Goal: Navigation & Orientation: Find specific page/section

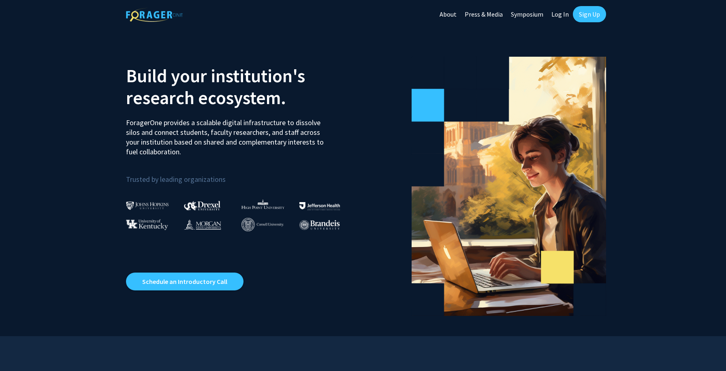
click at [589, 16] on link "Sign Up" at bounding box center [589, 14] width 33 height 16
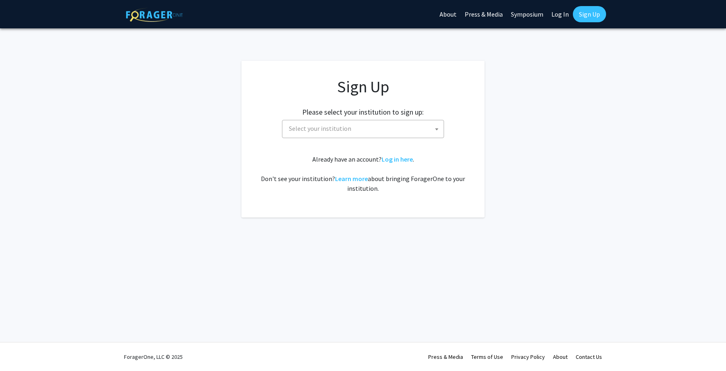
click at [373, 132] on span "Select your institution" at bounding box center [365, 128] width 158 height 17
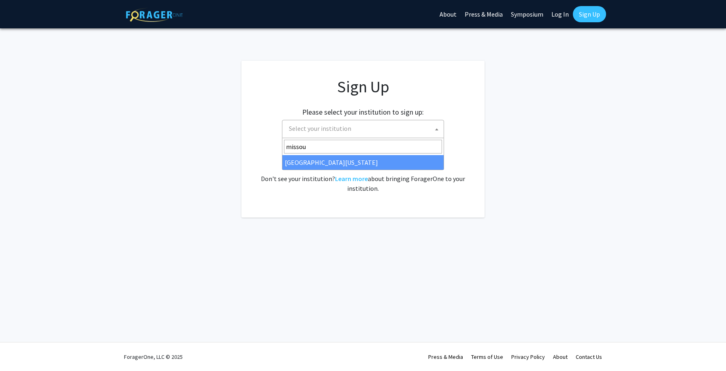
type input "missou"
select select "33"
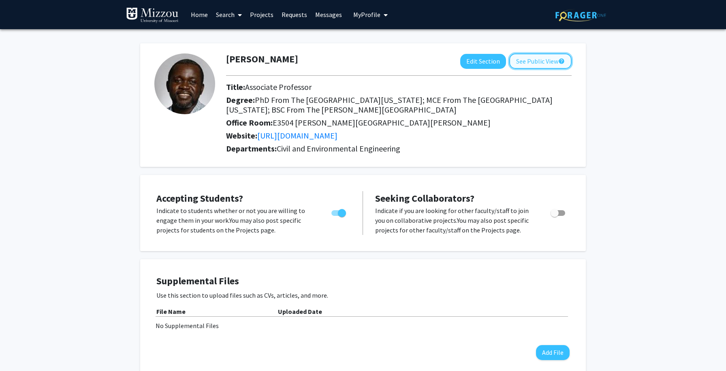
click at [532, 62] on button "See Public View help" at bounding box center [540, 60] width 62 height 15
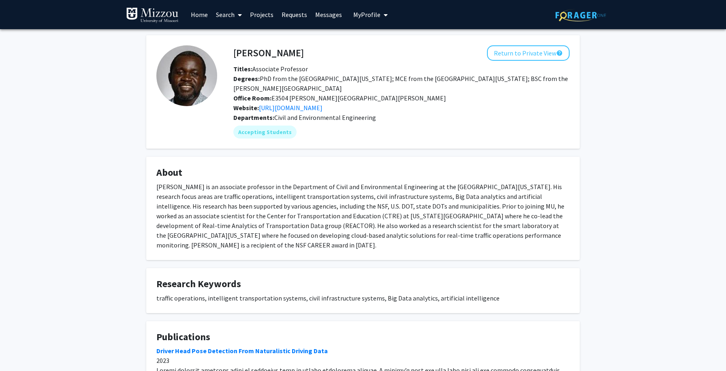
click at [373, 16] on span "My Profile" at bounding box center [366, 15] width 27 height 8
click at [368, 63] on link "Account Settings" at bounding box center [395, 63] width 73 height 10
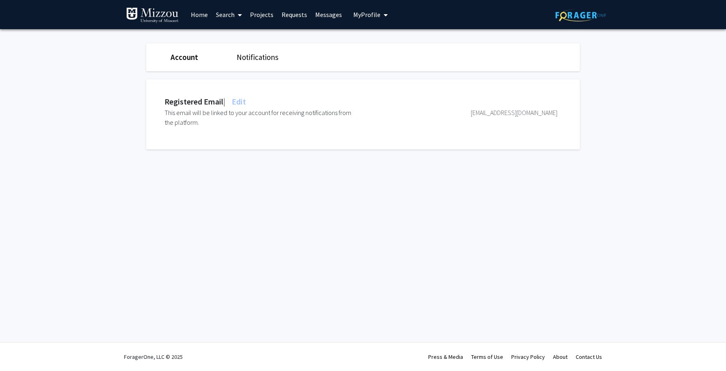
click at [323, 13] on link "Messages" at bounding box center [328, 14] width 35 height 28
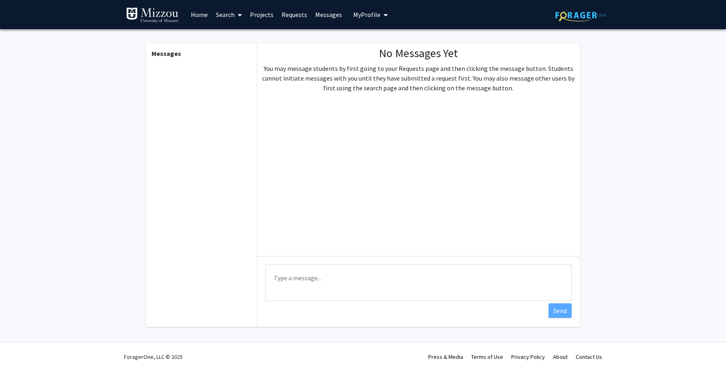
click at [285, 17] on link "Requests" at bounding box center [294, 14] width 34 height 28
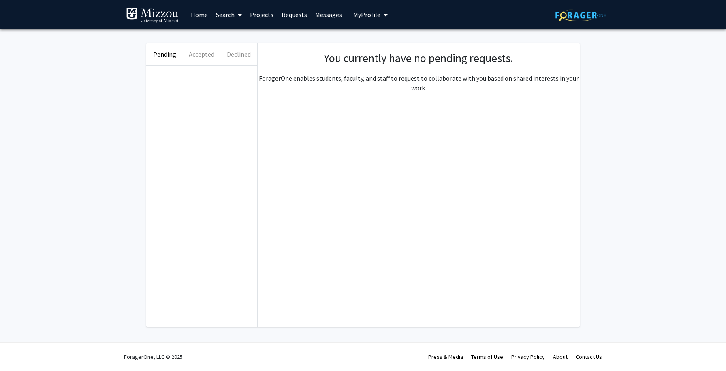
click at [261, 16] on link "Projects" at bounding box center [262, 14] width 32 height 28
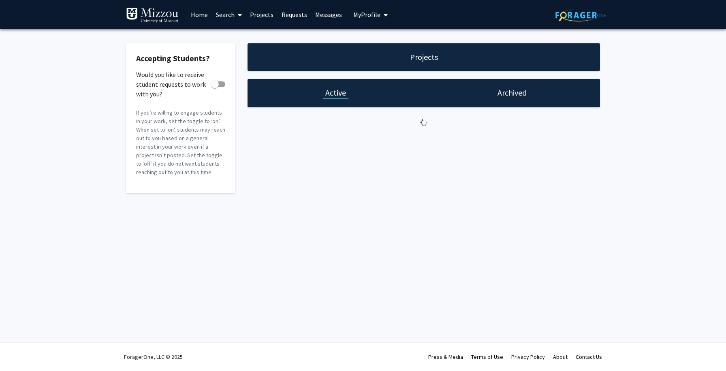
checkbox input "true"
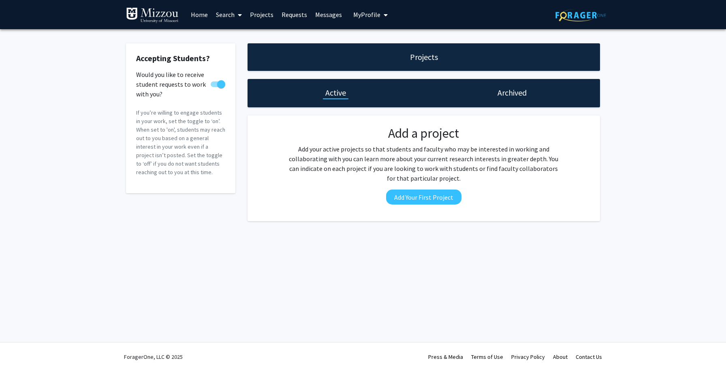
click at [259, 12] on link "Projects" at bounding box center [262, 14] width 32 height 28
click at [230, 15] on link "Search" at bounding box center [229, 14] width 34 height 28
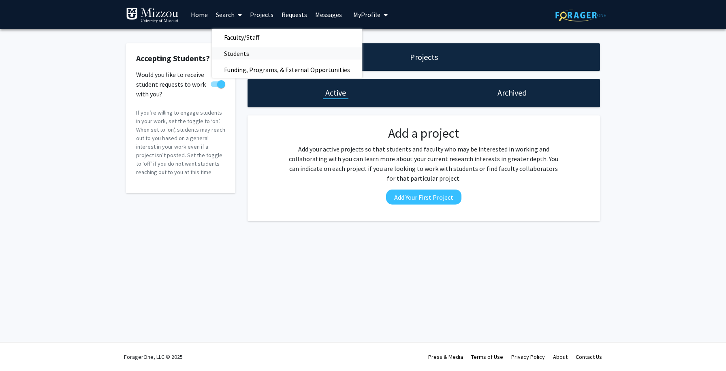
click at [233, 54] on span "Students" at bounding box center [236, 53] width 49 height 16
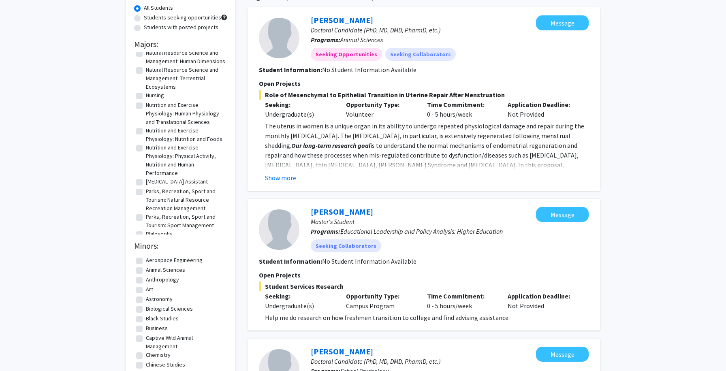
scroll to position [202, 0]
